Goal: Transaction & Acquisition: Purchase product/service

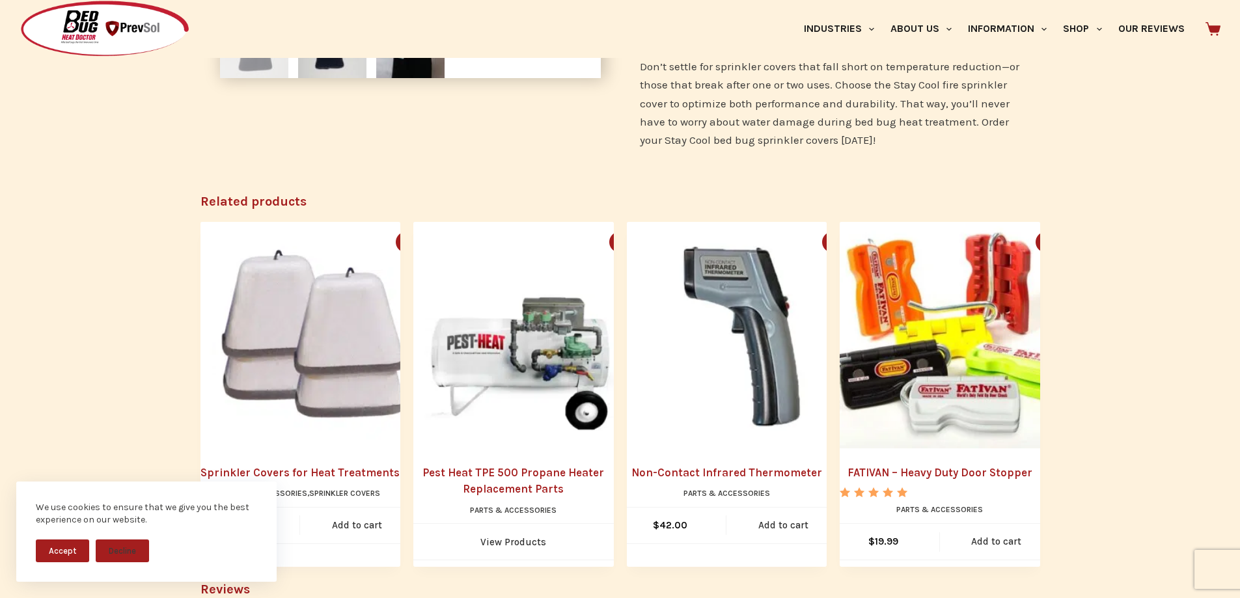
scroll to position [651, 0]
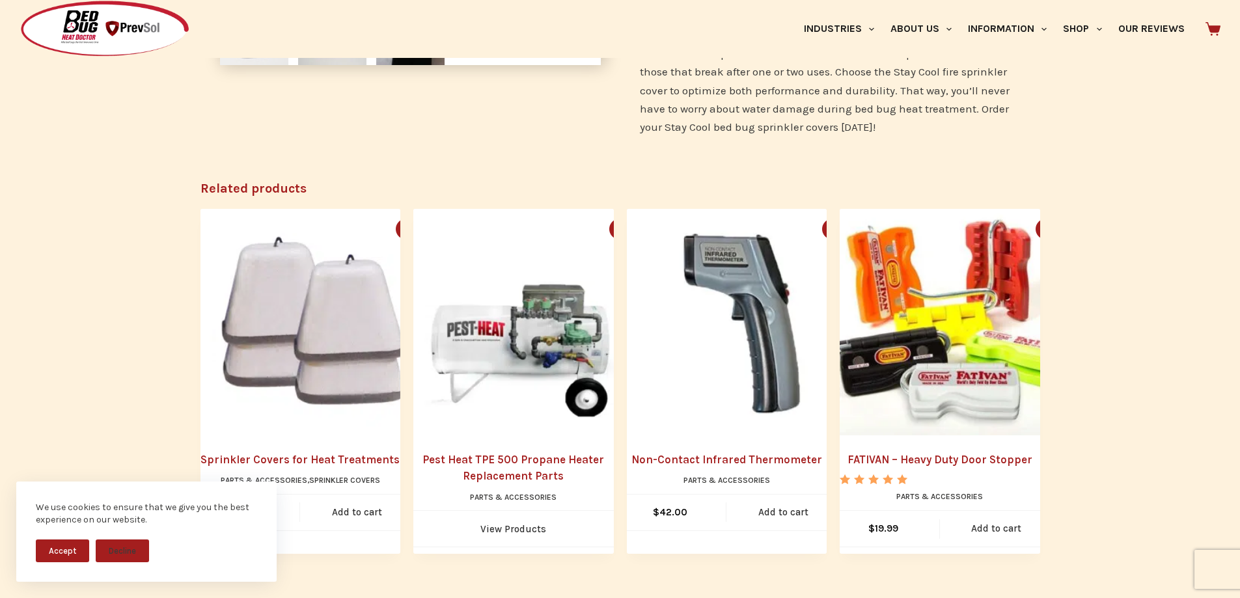
click at [331, 452] on link "Sprinkler Covers for Heat Treatments" at bounding box center [300, 460] width 200 height 17
